Goal: Find specific page/section: Find specific page/section

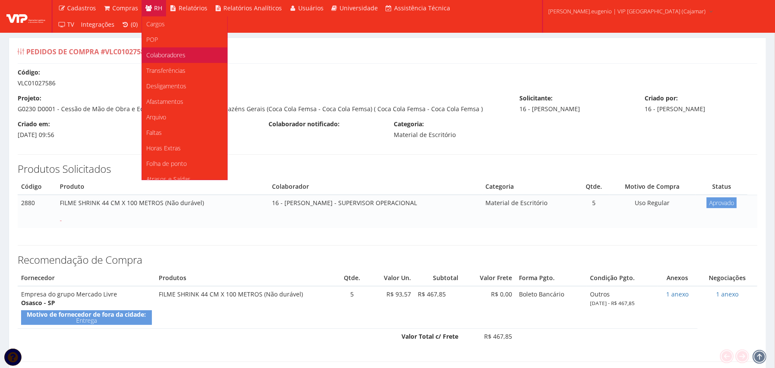
click at [174, 54] on span "Colaboradores" at bounding box center [165, 55] width 39 height 8
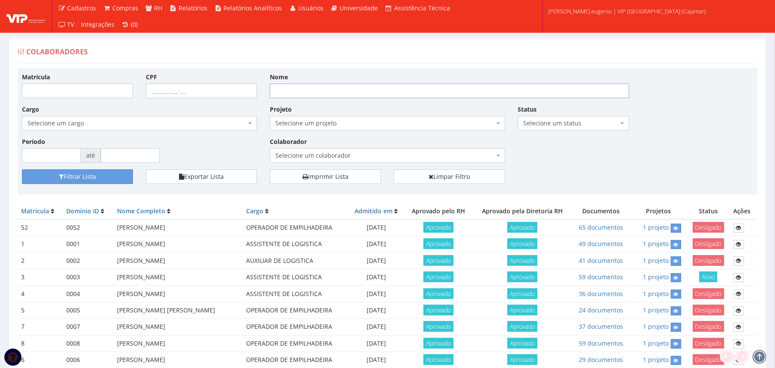
click at [443, 90] on input "Nome" at bounding box center [450, 91] width 360 height 15
type input "hozana"
click at [22, 169] on button "Filtrar Lista" at bounding box center [77, 176] width 111 height 15
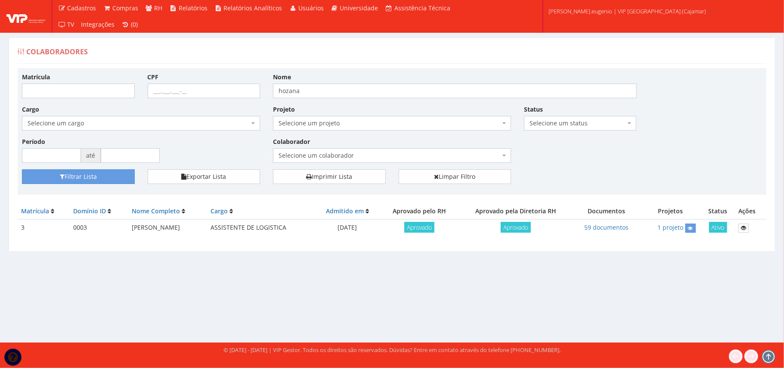
click at [593, 166] on div "Matrícula CPF Nome hozana Cargo Selecione um cargo G1046 D0029 - 4110-05 - AGEN…" at bounding box center [392, 120] width 753 height 97
click at [746, 225] on icon at bounding box center [743, 228] width 5 height 6
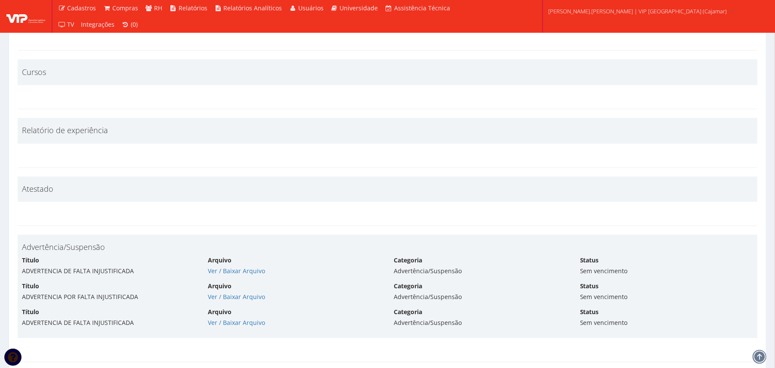
scroll to position [3445, 0]
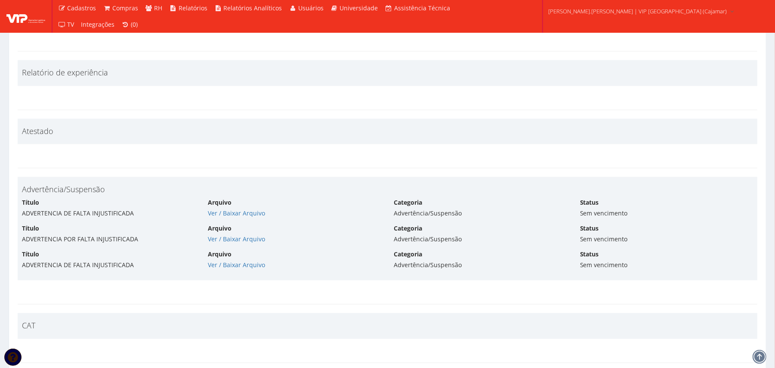
click at [357, 211] on div "Arquivo Ver / Baixar Arquivo" at bounding box center [295, 208] width 186 height 19
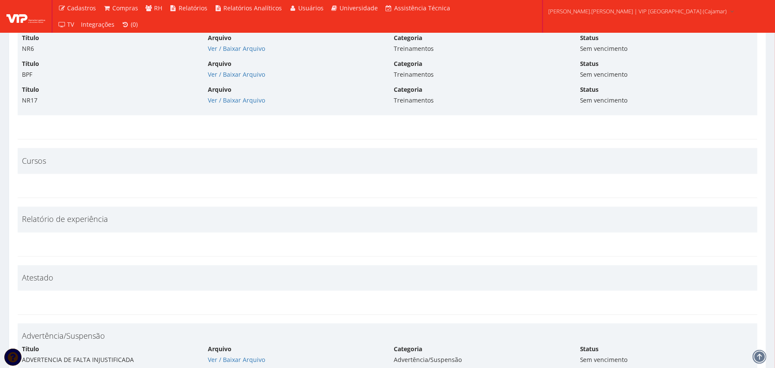
scroll to position [3215, 0]
